Goal: Transaction & Acquisition: Purchase product/service

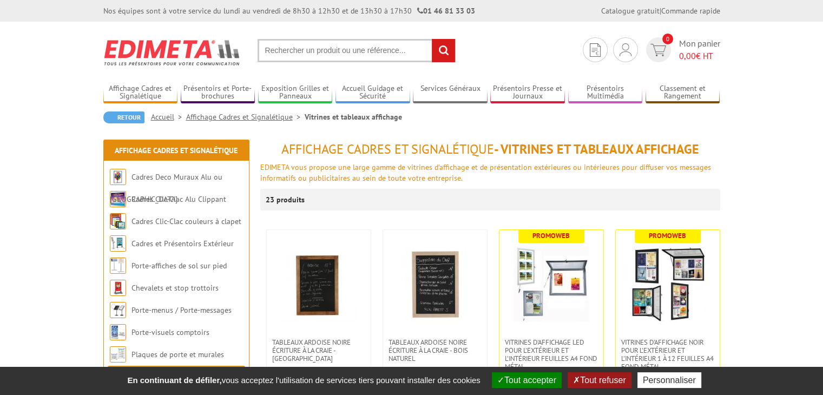
click at [379, 55] on input "text" at bounding box center [357, 50] width 198 height 23
paste input "504120 - Cadre "ÉCO-CLIC" - COINS ANGLES DROITS - A3 - ANODISÉ H 450 X 325 mm"
type input "504120 - Cadre "ÉCO-CLIC" - COINS ANGLES DROITS - A3 - ANODISÉ H 450 X 325 mm"
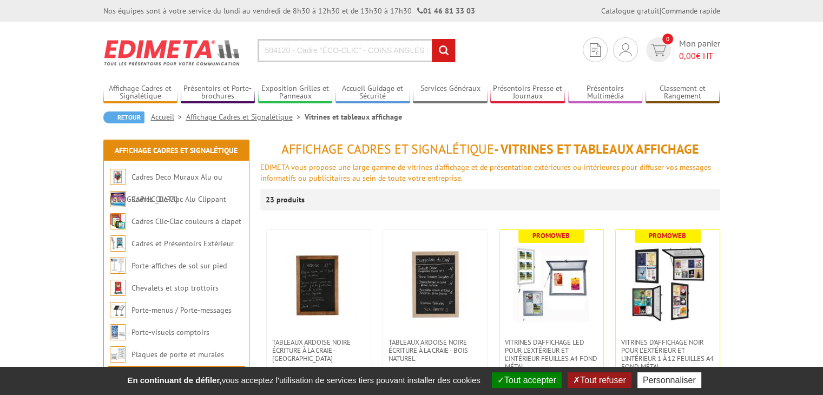
click at [448, 37] on section "Je me connecte Nouveau client ? Inscrivez-vous 0 Mon panier 0,00 € HT 504120 - …" at bounding box center [411, 47] width 617 height 51
click at [436, 52] on input "rechercher" at bounding box center [443, 50] width 23 height 23
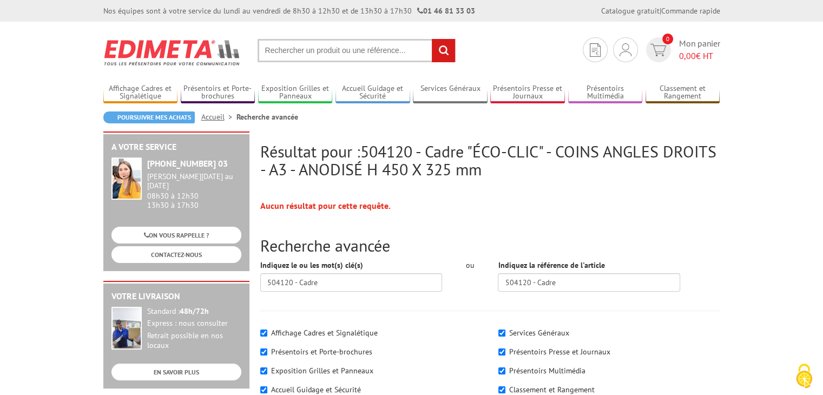
click at [364, 333] on label "Affichage Cadres et Signalétique" at bounding box center [324, 333] width 107 height 10
click at [267, 333] on input"] "Affichage Cadres et Signalétique" at bounding box center [263, 333] width 7 height 7
checkbox input"] "false"
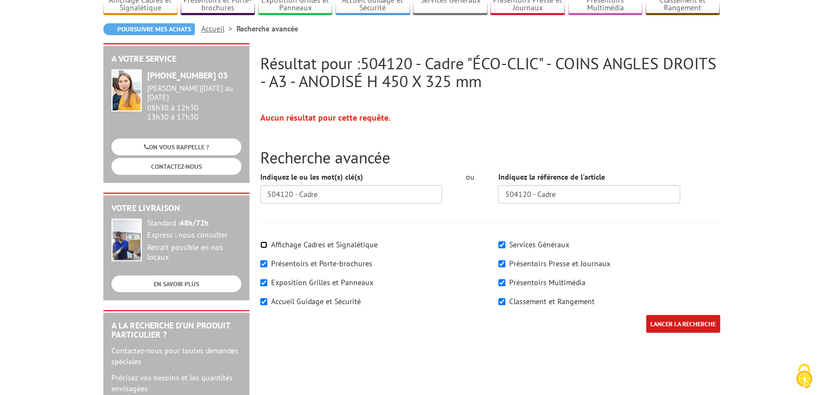
scroll to position [108, 0]
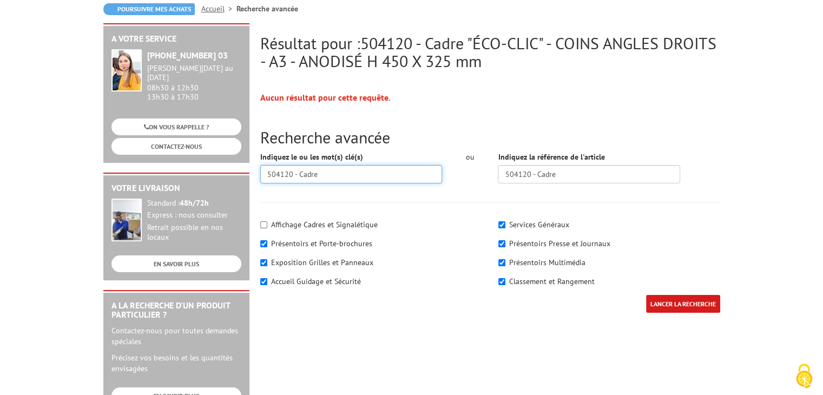
drag, startPoint x: 299, startPoint y: 173, endPoint x: 212, endPoint y: 178, distance: 87.3
click at [212, 178] on div "Résultat pour : 504120 - Cadre "ÉCO-CLIC" - COINS ANGLES DROITS - A3 - ANODISÉ …" at bounding box center [412, 311] width 628 height 577
type input "Cadre"
click at [264, 225] on input"] "Affichage Cadres et Signalétique" at bounding box center [263, 224] width 7 height 7
checkbox input"] "true"
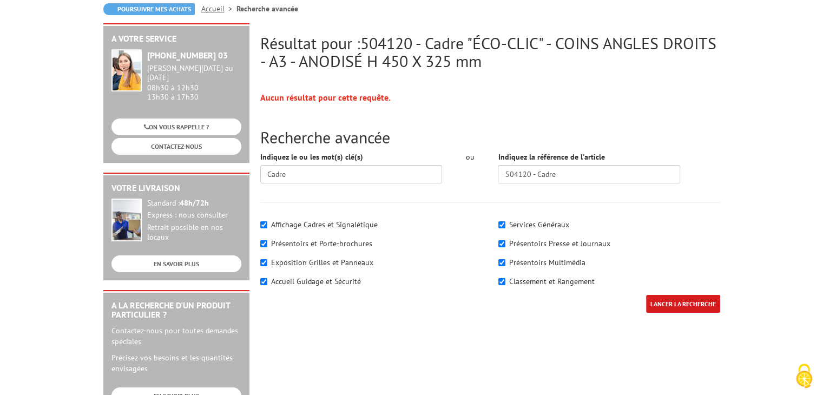
click at [684, 304] on input "LANCER LA RECHERCHE" at bounding box center [683, 304] width 74 height 18
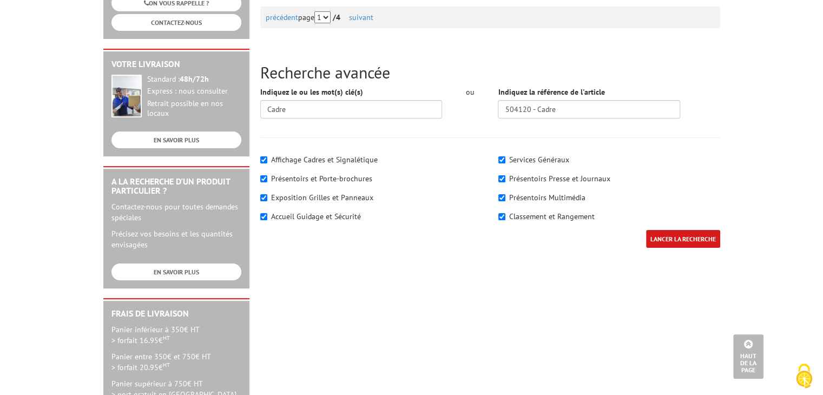
scroll to position [217, 0]
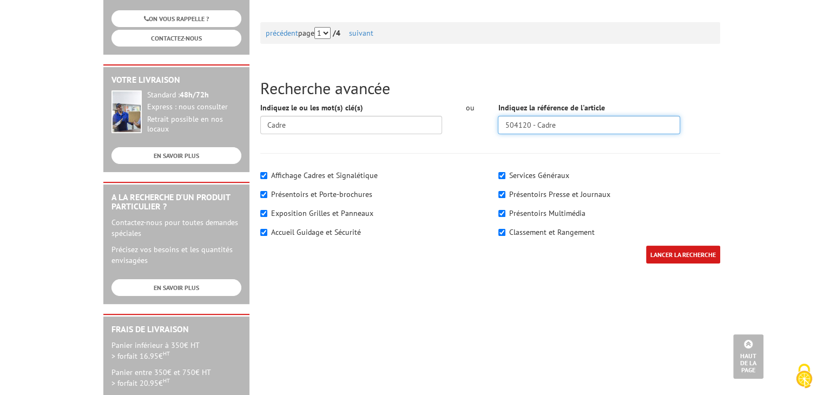
drag, startPoint x: 589, startPoint y: 122, endPoint x: 443, endPoint y: 146, distance: 148.1
click at [443, 146] on form "Indiquez le ou les mot(s) clé(s) Cadre ou Indiquez la référence de l'article 50…" at bounding box center [490, 188] width 460 height 172
click at [684, 259] on input "LANCER LA RECHERCHE" at bounding box center [683, 255] width 74 height 18
click at [684, 253] on input "LANCER LA RECHERCHE" at bounding box center [683, 255] width 74 height 18
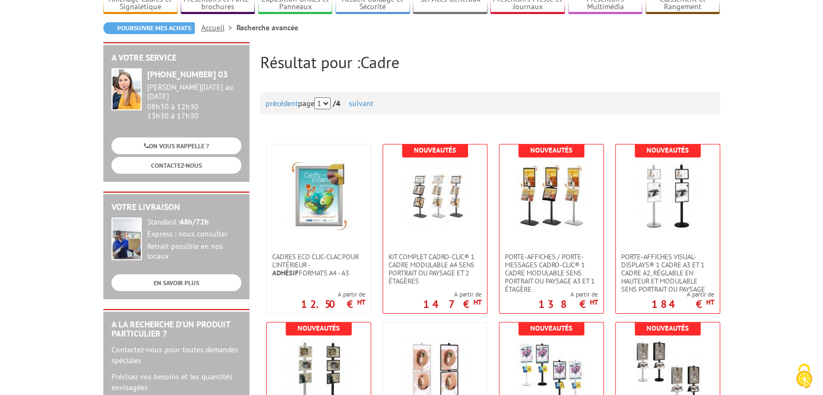
scroll to position [108, 0]
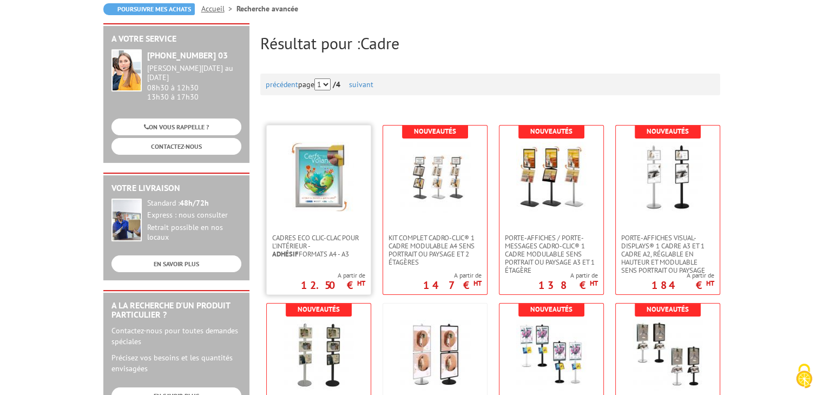
click at [329, 219] on link at bounding box center [319, 180] width 104 height 108
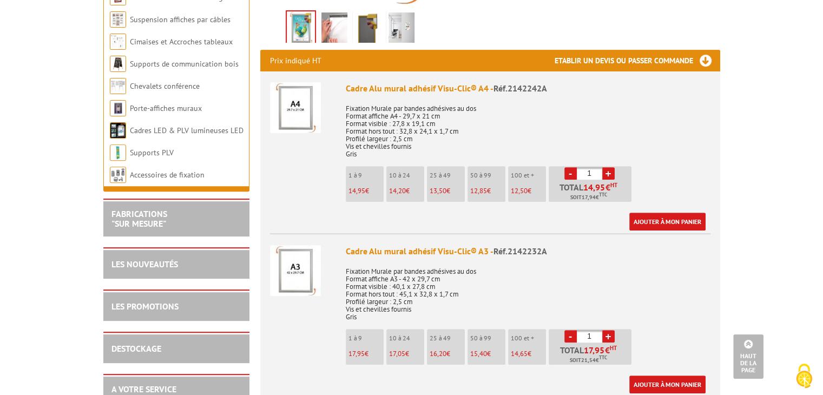
scroll to position [433, 0]
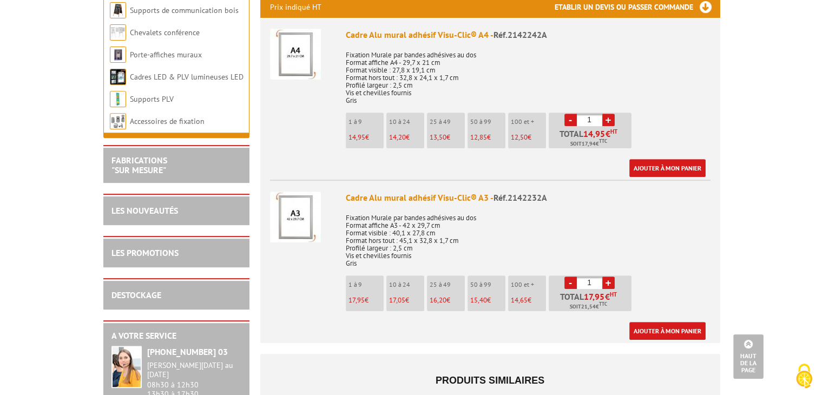
drag, startPoint x: 593, startPoint y: 267, endPoint x: 585, endPoint y: 267, distance: 8.7
click at [585, 277] on input "1" at bounding box center [589, 283] width 25 height 12
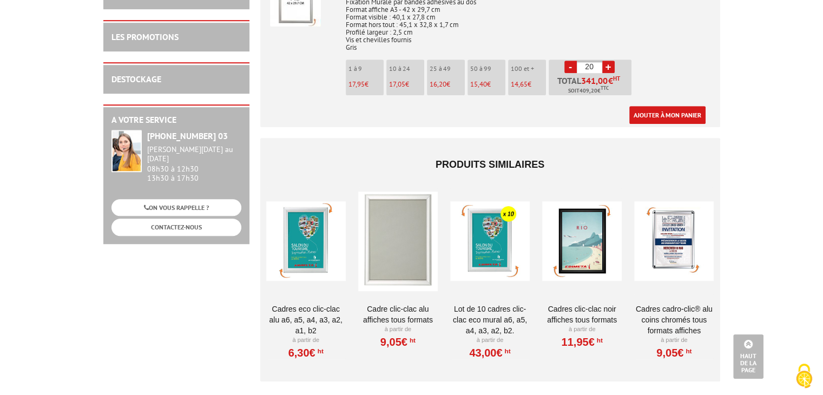
scroll to position [650, 0]
type input "20"
click at [292, 250] on div at bounding box center [306, 241] width 80 height 108
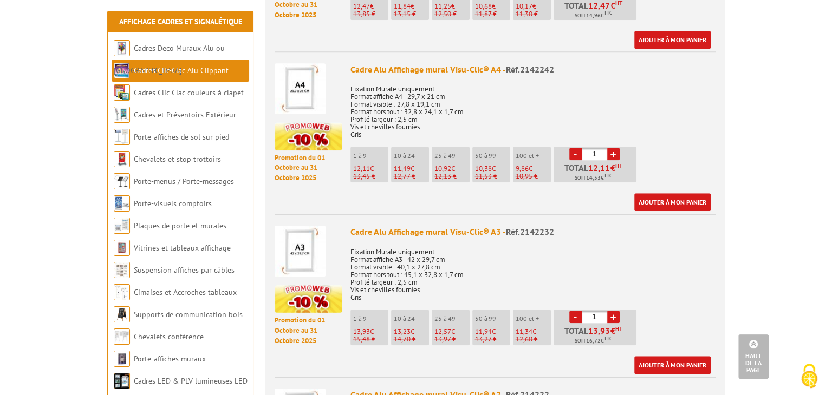
scroll to position [920, 0]
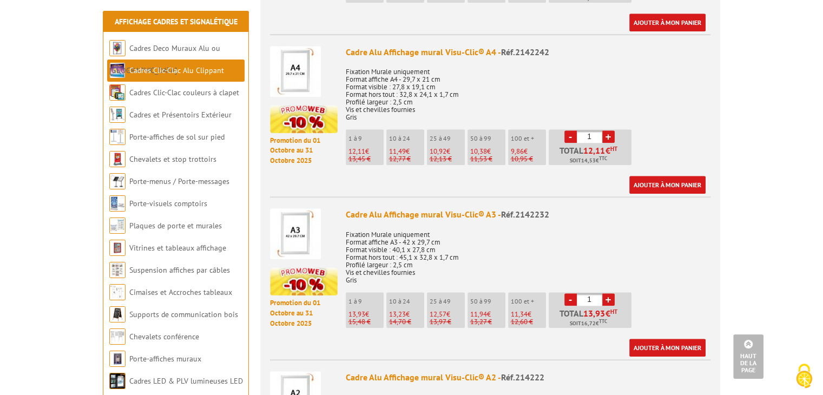
drag, startPoint x: 597, startPoint y: 289, endPoint x: 564, endPoint y: 288, distance: 33.6
click at [564, 292] on li "- 1 + Total 13,93 € HT Soit 16,72 € TTC" at bounding box center [590, 310] width 83 height 36
type input "20"
click at [673, 339] on link "Ajouter à mon panier" at bounding box center [668, 348] width 76 height 18
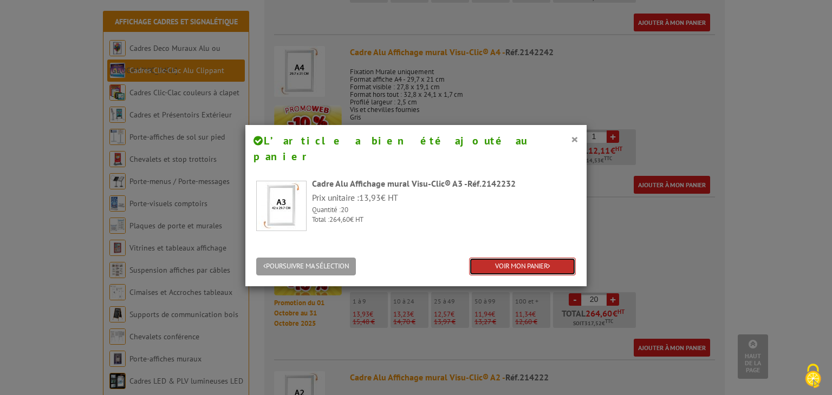
click at [524, 258] on link "VOIR MON PANIER" at bounding box center [522, 267] width 107 height 18
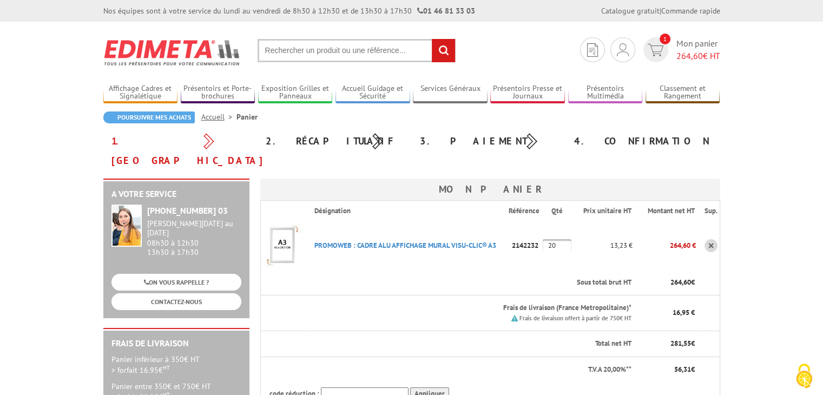
type input "[EMAIL_ADDRESS][DOMAIN_NAME]"
click at [356, 388] on input "text" at bounding box center [365, 395] width 88 height 14
type input "UNI15"
click at [423, 388] on input "Appliquer" at bounding box center [429, 395] width 39 height 14
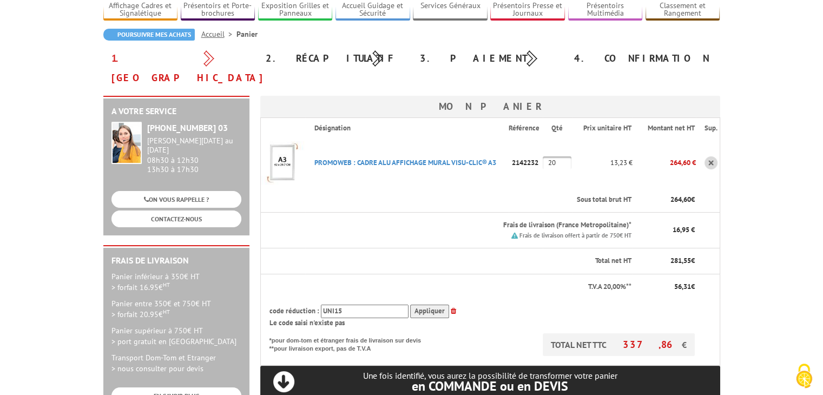
scroll to position [108, 0]
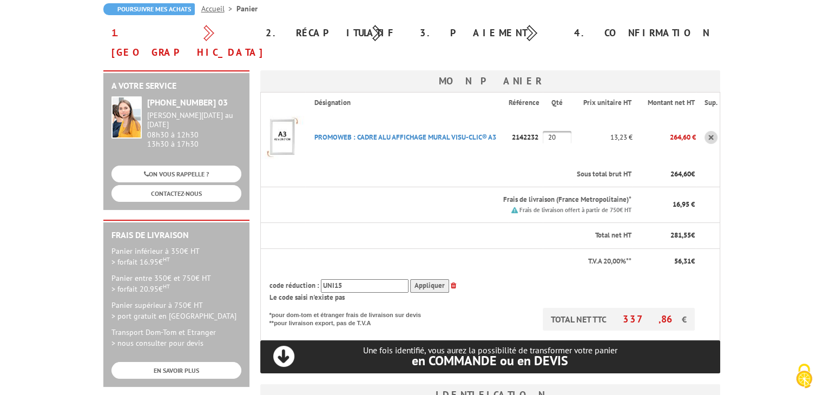
drag, startPoint x: 370, startPoint y: 271, endPoint x: 283, endPoint y: 273, distance: 87.7
click at [283, 274] on th "code réduction : UNI15 Appliquer Le code saisi n'existe pas" at bounding box center [478, 291] width 436 height 34
type input "New10"
click at [444, 279] on input "Appliquer" at bounding box center [429, 286] width 39 height 14
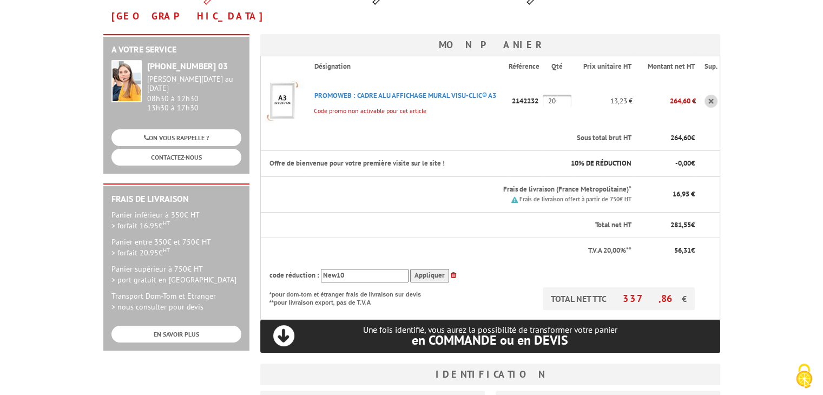
scroll to position [162, 0]
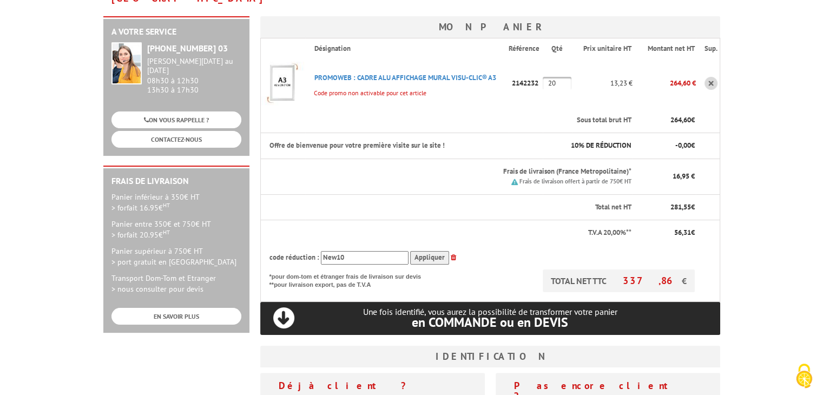
drag, startPoint x: 355, startPoint y: 237, endPoint x: 298, endPoint y: 235, distance: 57.4
click at [298, 251] on div "code réduction : New10 Appliquer" at bounding box center [483, 258] width 426 height 14
click at [455, 251] on div "code réduction : New10 Appliquer" at bounding box center [483, 258] width 426 height 14
click at [451, 254] on icon at bounding box center [453, 257] width 5 height 7
click at [453, 270] on th "TOTAL NET TTC 337,86 € *pour dom-tom et étranger frais de livraison sur devis *…" at bounding box center [478, 286] width 436 height 32
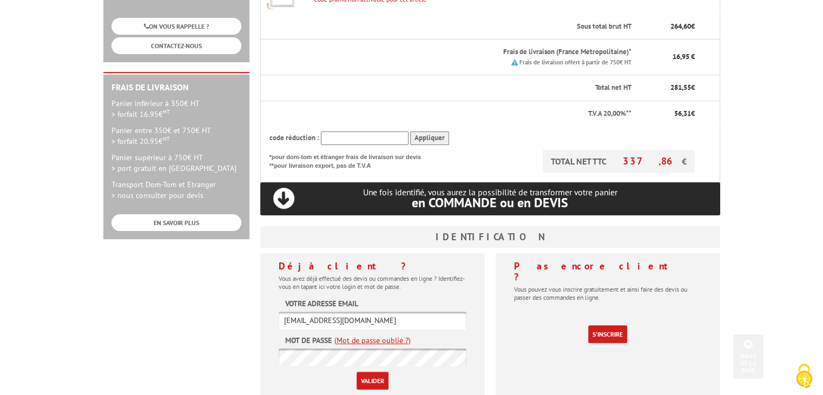
scroll to position [271, 0]
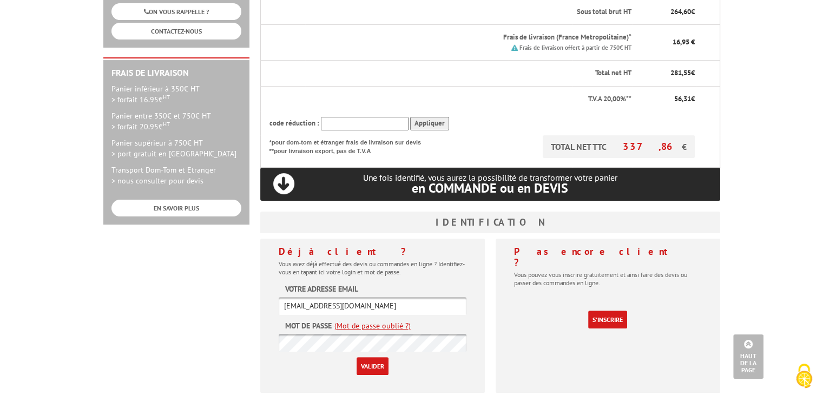
click at [378, 357] on input "Valider" at bounding box center [373, 366] width 32 height 18
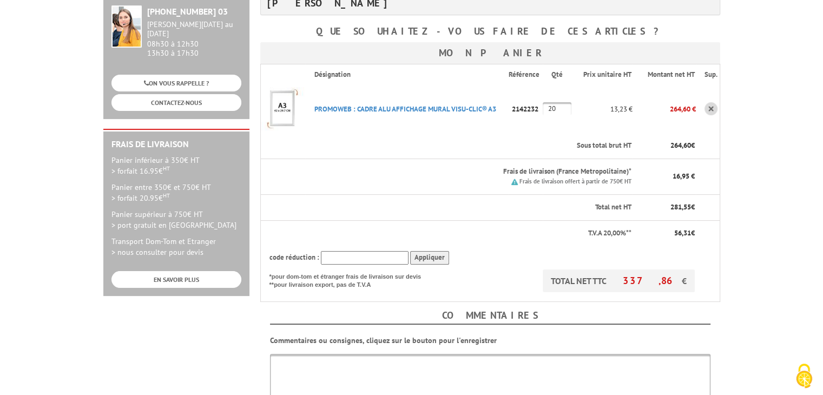
scroll to position [217, 0]
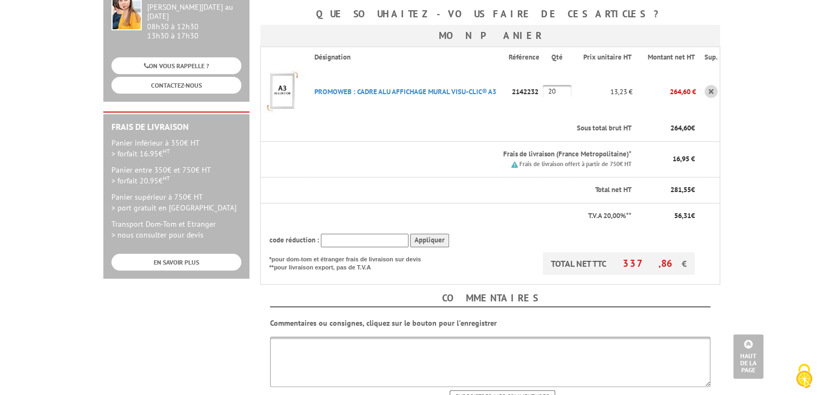
click at [320, 337] on textarea at bounding box center [490, 362] width 441 height 50
type textarea "Adresse de livraison SOENEN INDUSTRIE [STREET_ADDRESS][DEMOGRAPHIC_DATA] LELEU …"
click at [520, 390] on input "Enregistrer mes commentaires" at bounding box center [503, 396] width 106 height 12
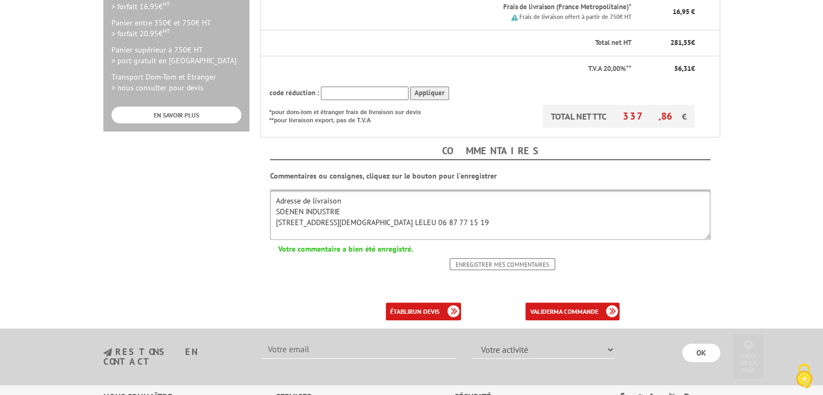
scroll to position [379, 0]
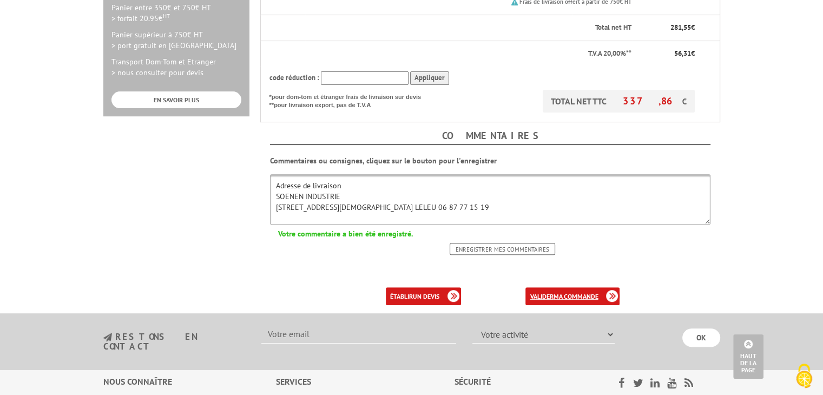
click at [548, 287] on link "valider ma commande" at bounding box center [573, 296] width 94 height 18
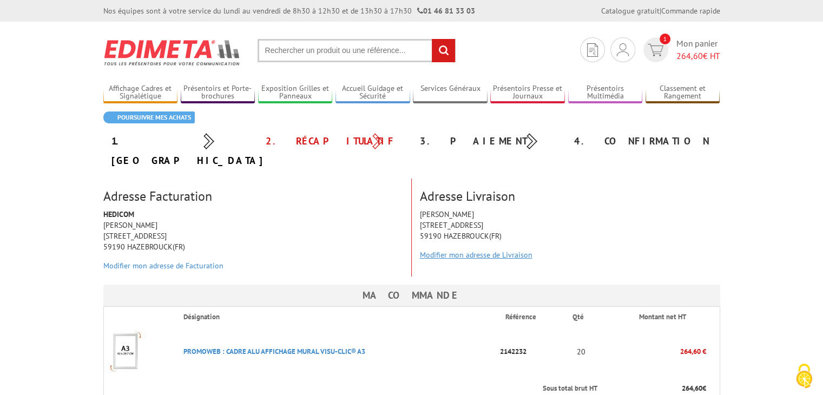
click at [485, 250] on link "Modifier mon adresse de Livraison" at bounding box center [476, 255] width 113 height 10
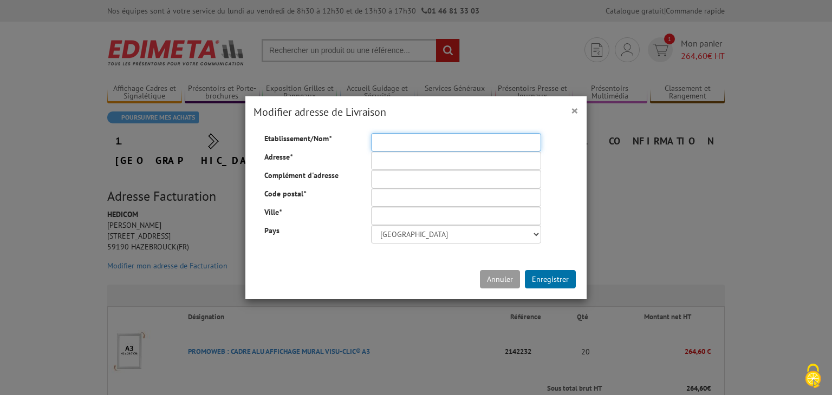
click at [432, 143] on input "Etablissement/Nom *" at bounding box center [456, 142] width 170 height 18
type input "SOENEN INDUSTRIE"
type input "[STREET_ADDRESS]"
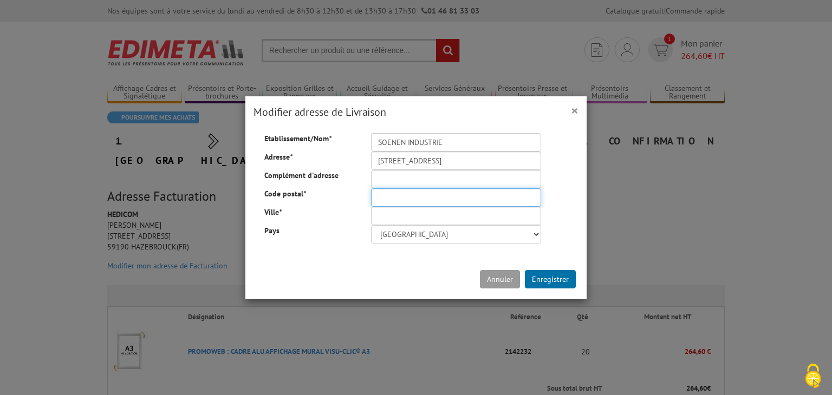
type input "59173"
type input "RENESCURE"
click at [414, 181] on input "Complément d'adresse" at bounding box center [456, 179] width 170 height 18
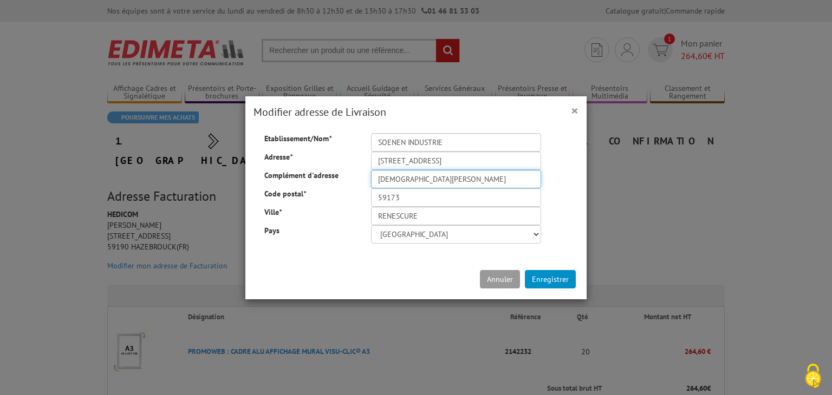
type input "[DEMOGRAPHIC_DATA][PERSON_NAME]"
click at [565, 279] on button "Enregistrer" at bounding box center [550, 279] width 51 height 18
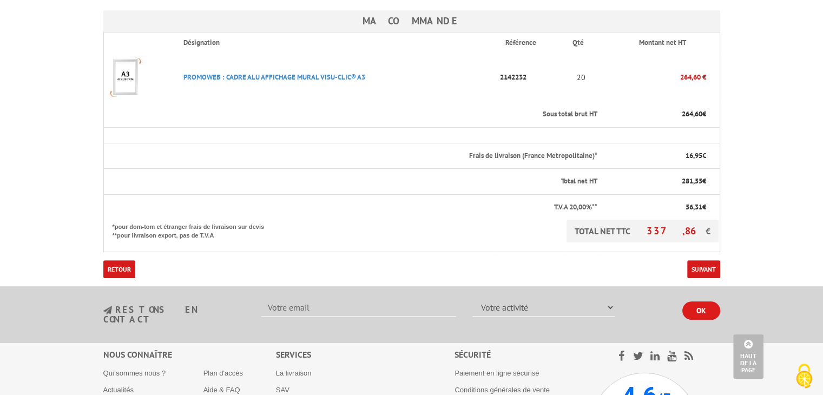
scroll to position [325, 0]
click at [711, 260] on link "Suivant" at bounding box center [704, 269] width 33 height 18
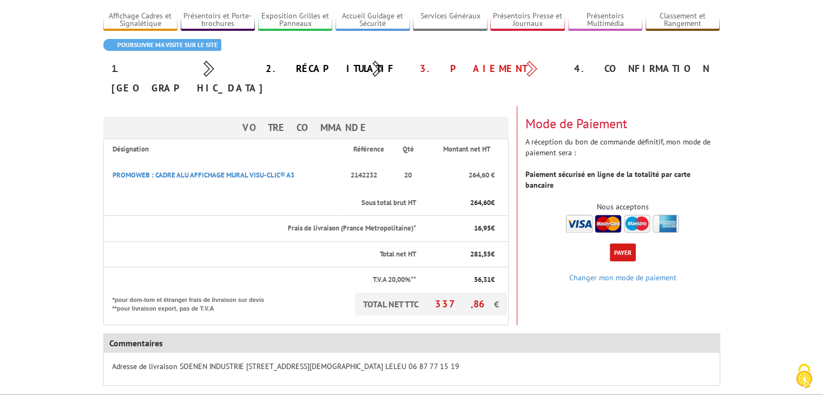
scroll to position [54, 0]
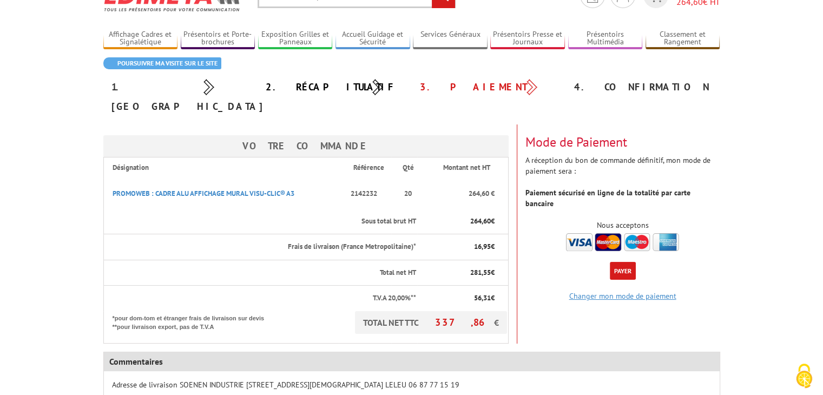
click at [664, 291] on link "Changer mon mode de paiement" at bounding box center [623, 296] width 107 height 10
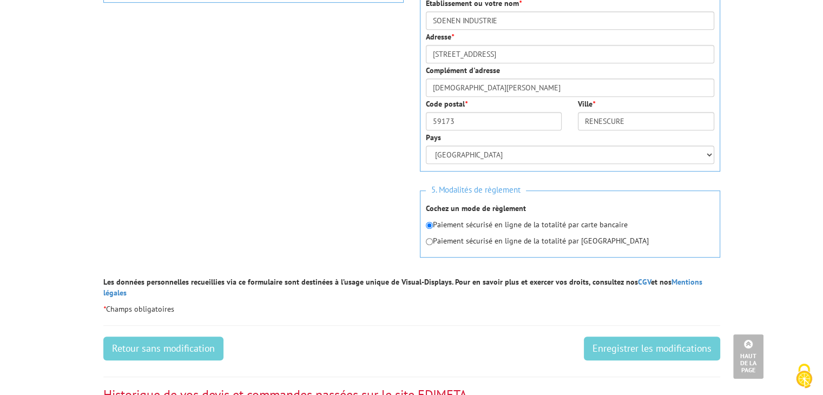
scroll to position [541, 0]
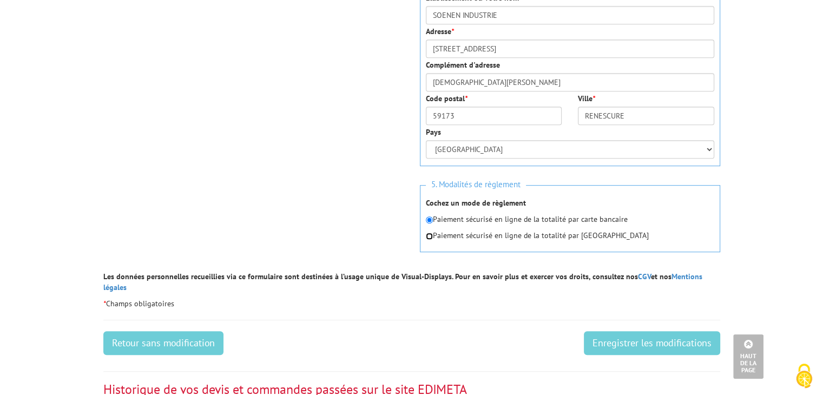
click at [429, 237] on input "radio" at bounding box center [429, 236] width 7 height 7
radio input "true"
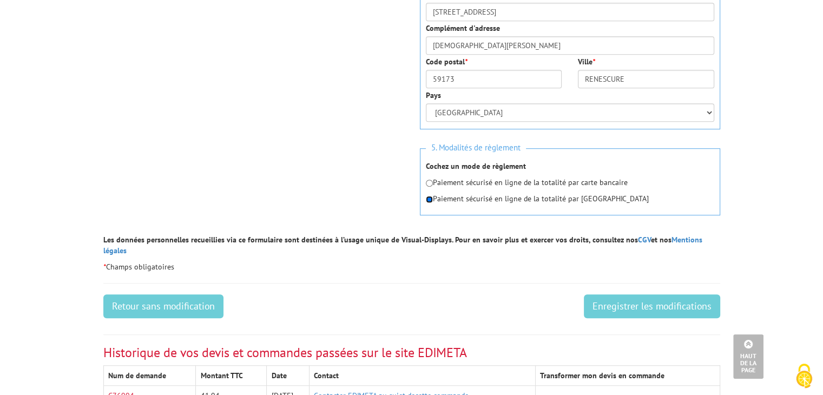
scroll to position [596, 0]
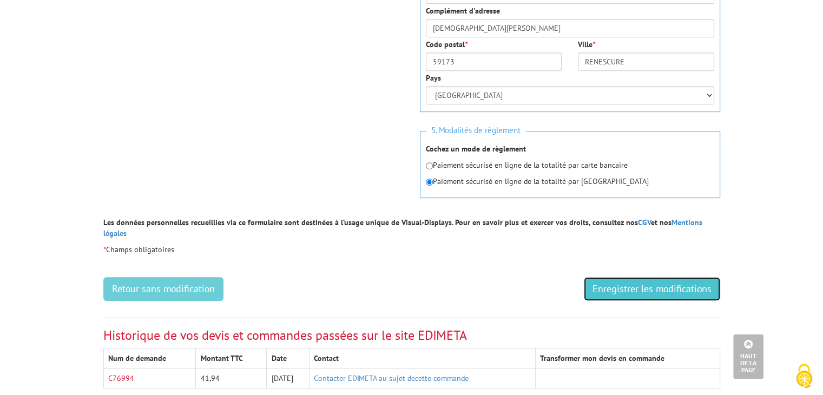
click at [636, 280] on input "Enregistrer les modifications" at bounding box center [652, 289] width 136 height 24
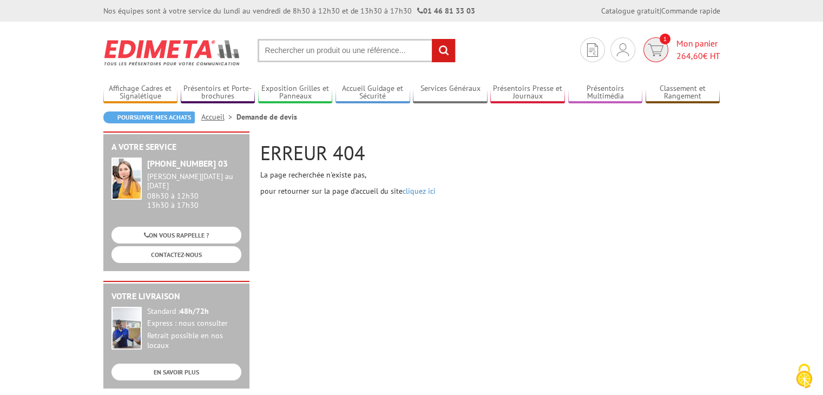
click at [660, 50] on img at bounding box center [656, 50] width 16 height 12
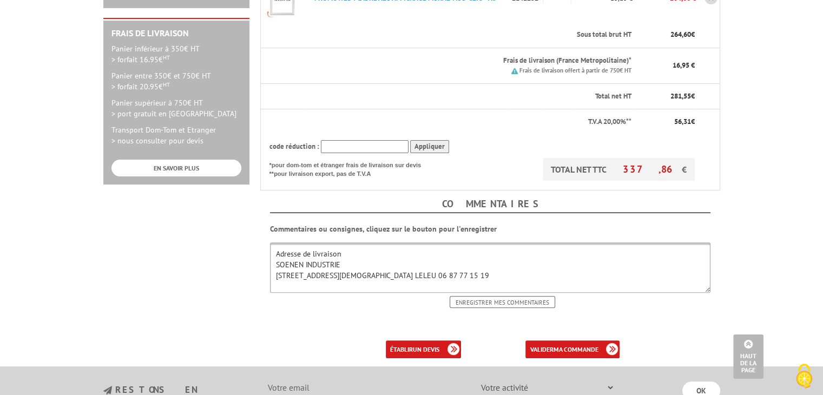
scroll to position [26, 0]
click at [555, 345] on b "ma commande" at bounding box center [575, 349] width 45 height 8
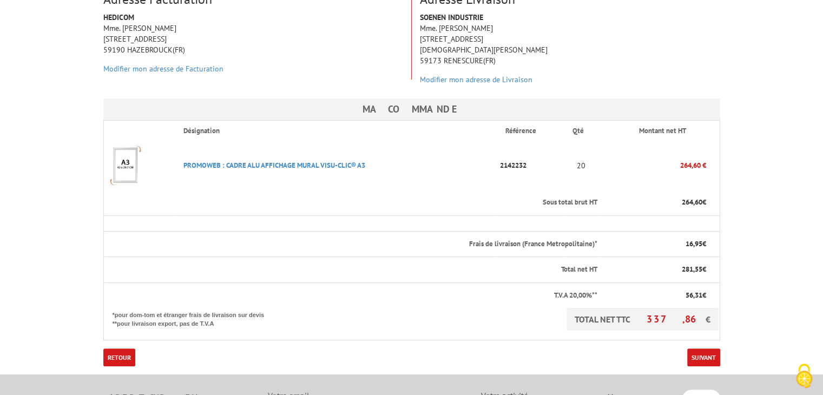
scroll to position [217, 0]
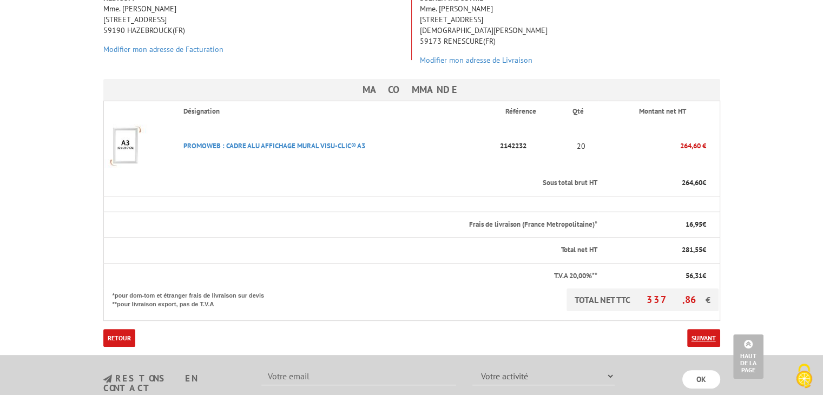
click at [694, 329] on link "Suivant" at bounding box center [704, 338] width 33 height 18
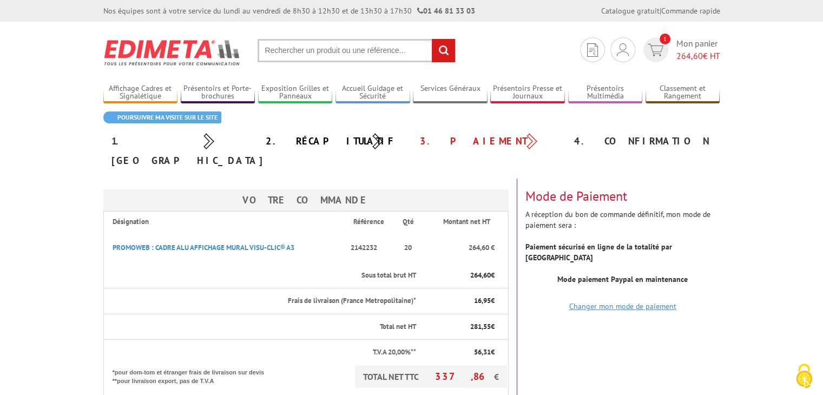
click at [660, 302] on link "Changer mon mode de paiement" at bounding box center [623, 307] width 107 height 10
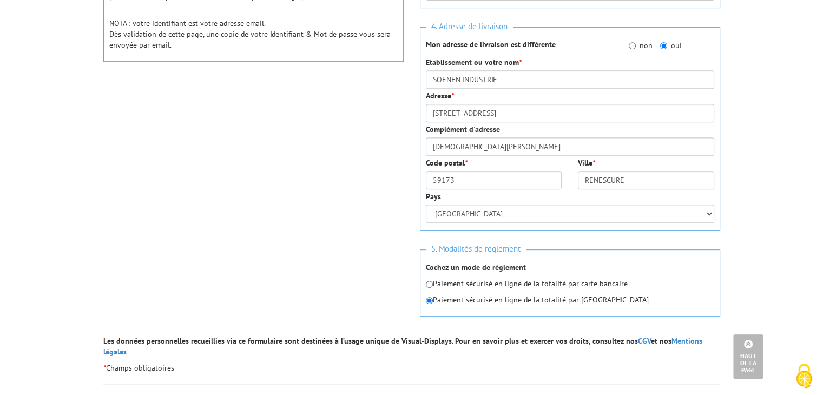
scroll to position [487, 0]
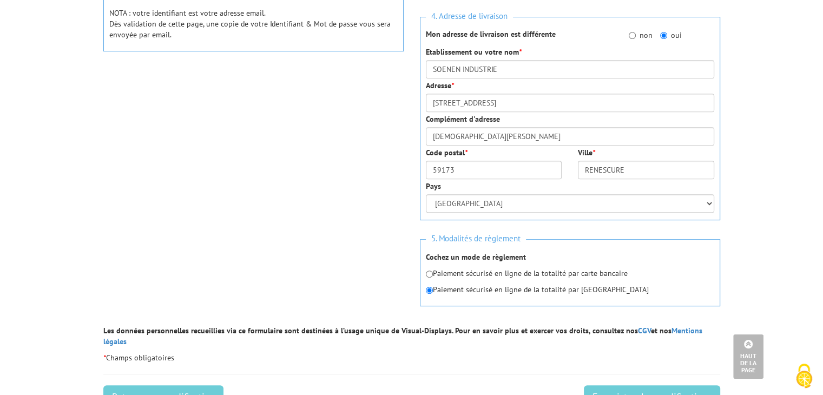
click at [433, 271] on p "Paiement sécurisé en ligne de la totalité par carte bancaire" at bounding box center [570, 273] width 289 height 11
click at [429, 272] on input "radio" at bounding box center [429, 274] width 7 height 7
radio input "true"
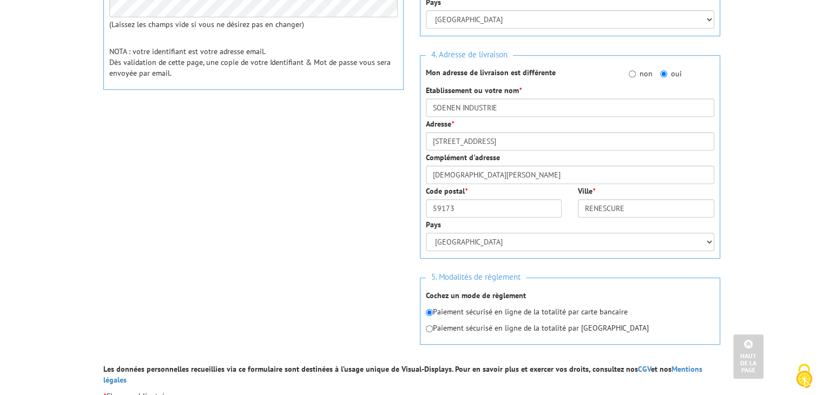
scroll to position [541, 0]
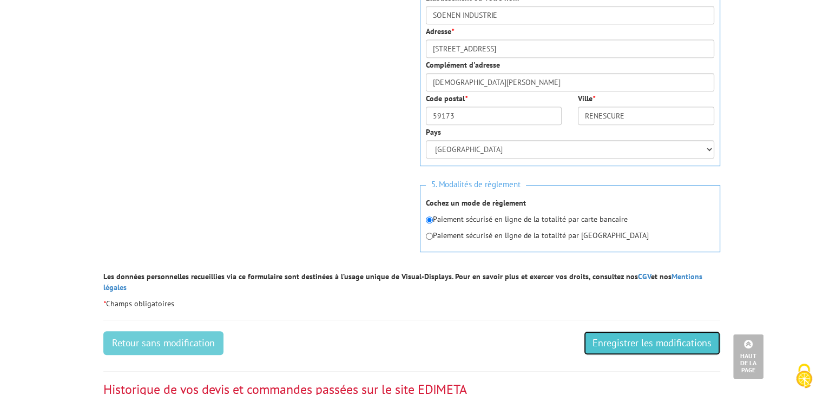
click at [647, 331] on input "Enregistrer les modifications" at bounding box center [652, 343] width 136 height 24
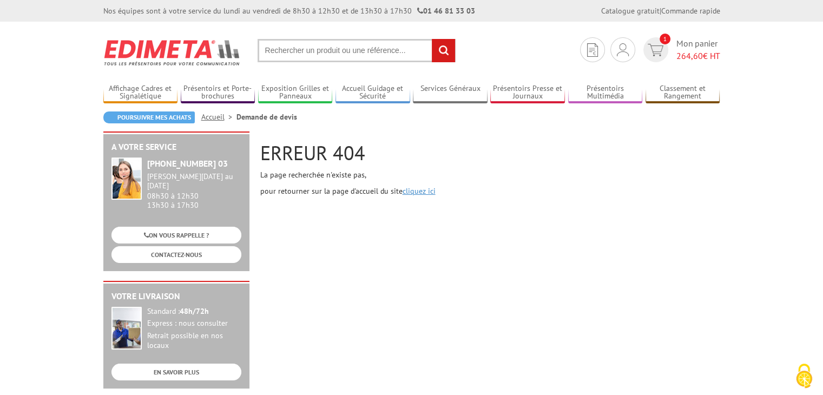
click at [403, 189] on link "cliquez ici" at bounding box center [419, 191] width 33 height 10
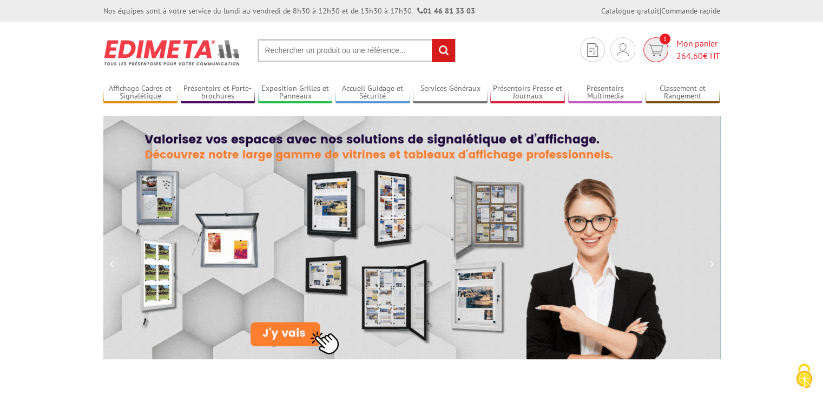
click at [657, 46] on img at bounding box center [656, 50] width 16 height 12
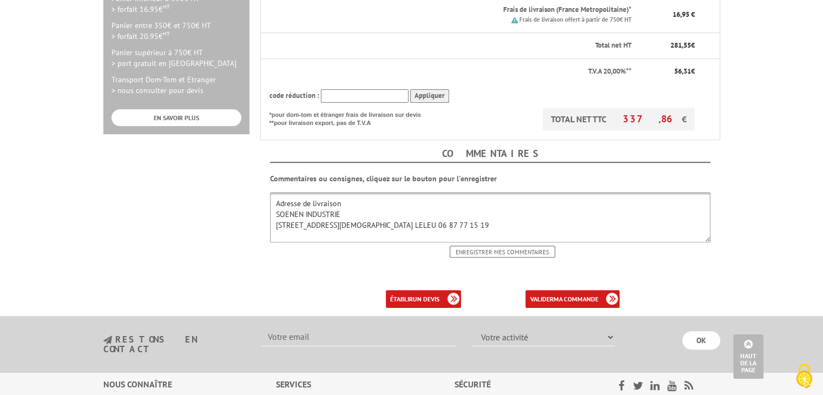
scroll to position [379, 0]
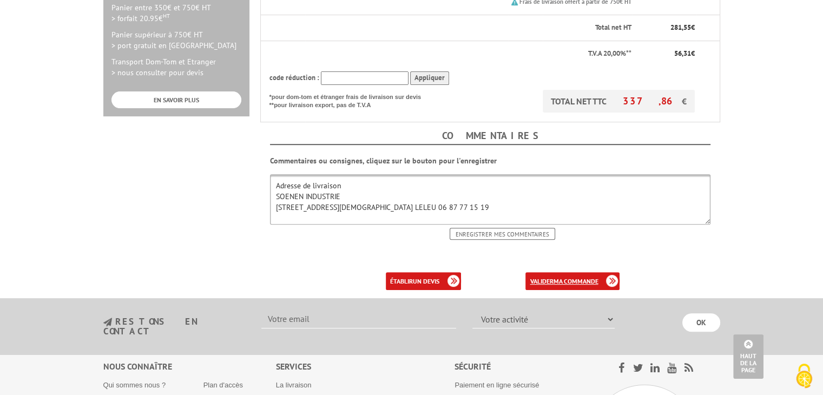
click at [562, 277] on b "ma commande" at bounding box center [575, 281] width 45 height 8
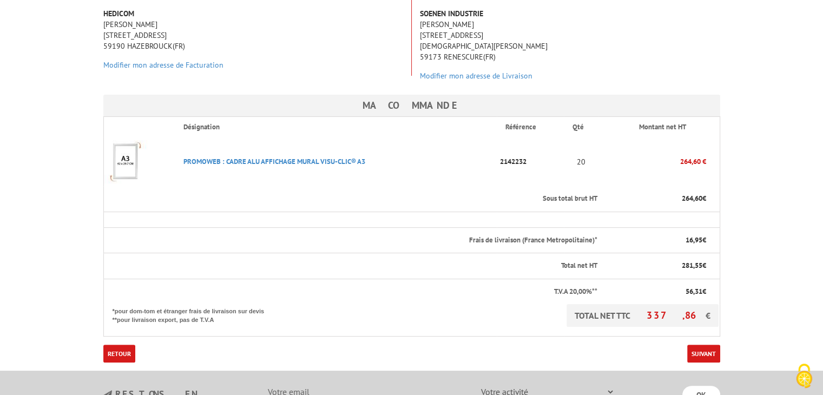
scroll to position [217, 0]
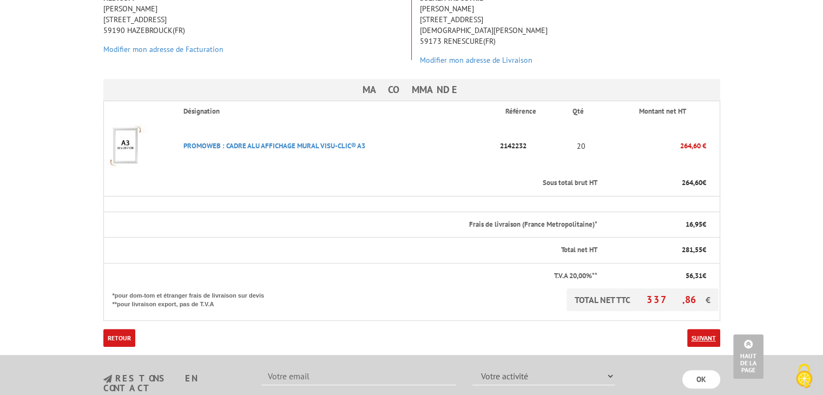
click at [696, 329] on link "Suivant" at bounding box center [704, 338] width 33 height 18
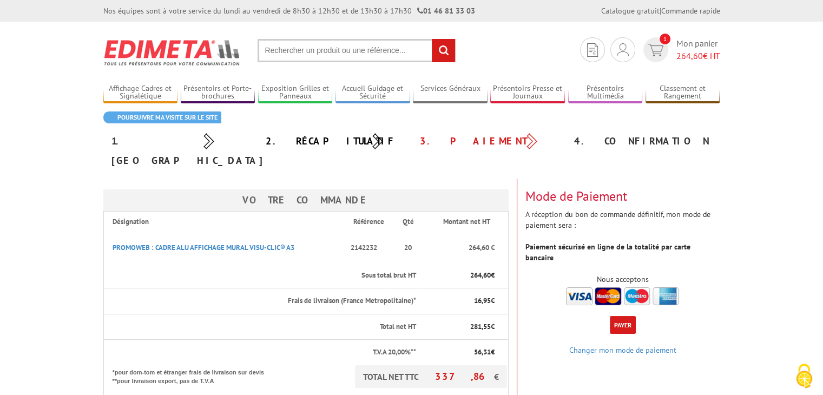
click at [628, 316] on button "Payer" at bounding box center [623, 325] width 26 height 18
